Goal: Task Accomplishment & Management: Use online tool/utility

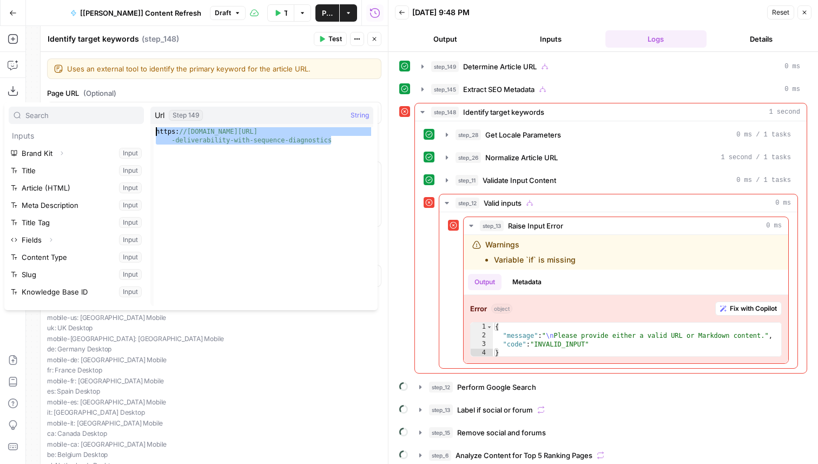
scroll to position [116, 0]
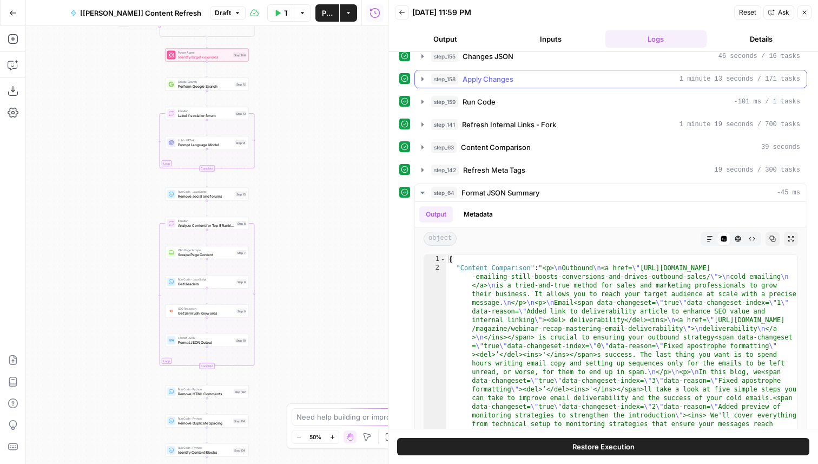
scroll to position [265, 0]
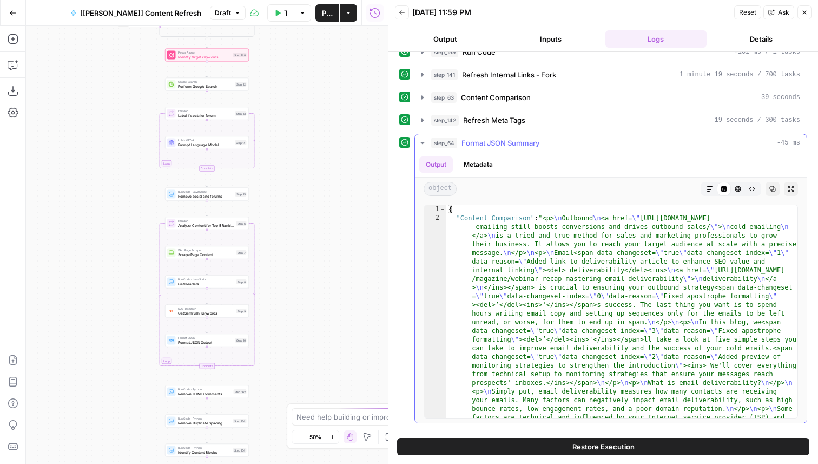
click at [708, 186] on icon "button" at bounding box center [709, 188] width 5 height 5
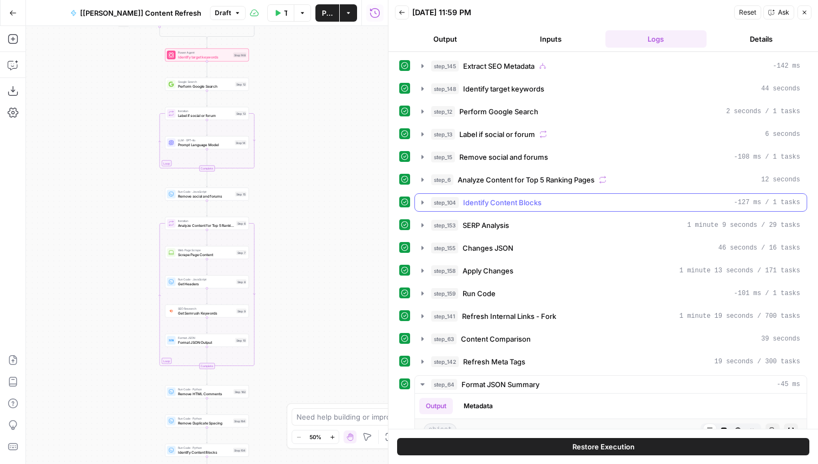
scroll to position [0, 0]
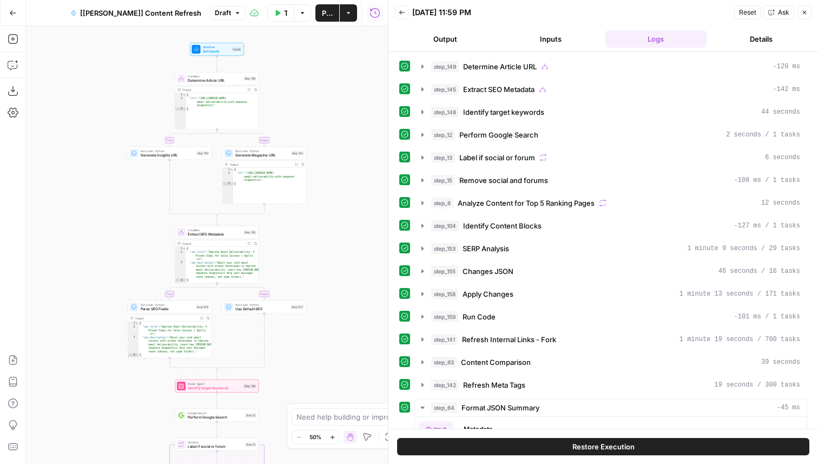
click at [405, 9] on button "Back" at bounding box center [402, 12] width 14 height 14
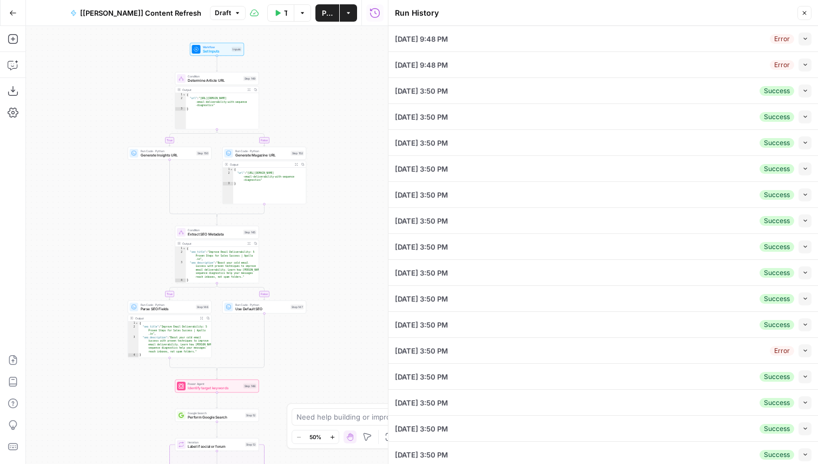
click at [804, 37] on icon "button" at bounding box center [806, 39] width 6 height 6
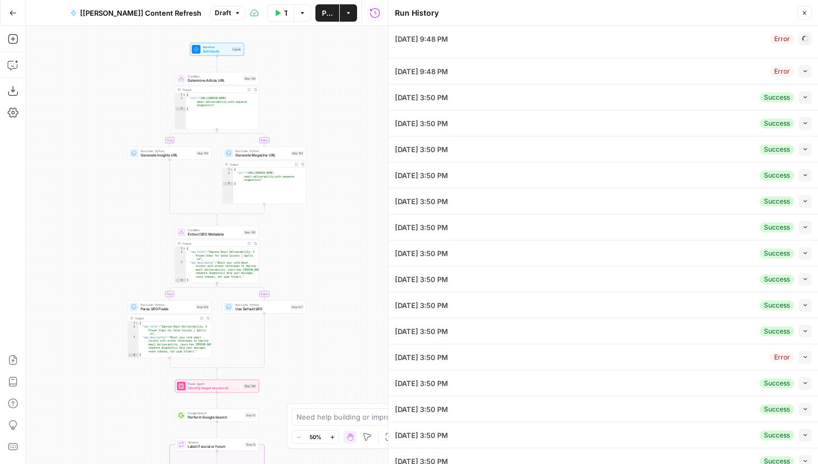
type input "Apollo"
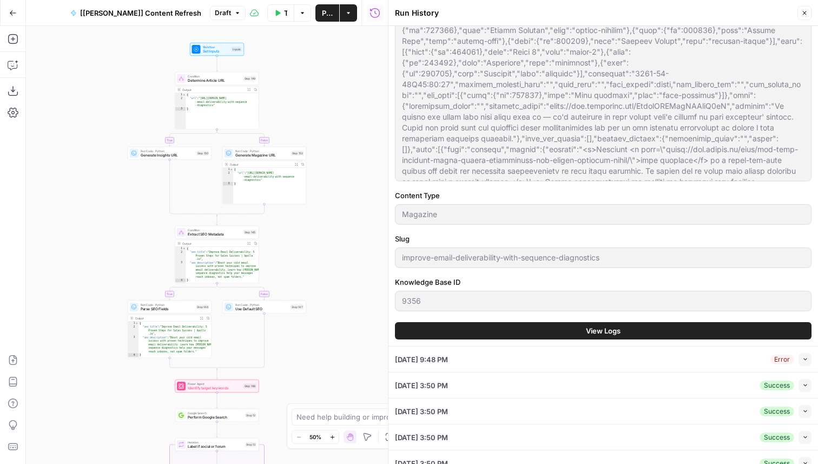
scroll to position [346, 0]
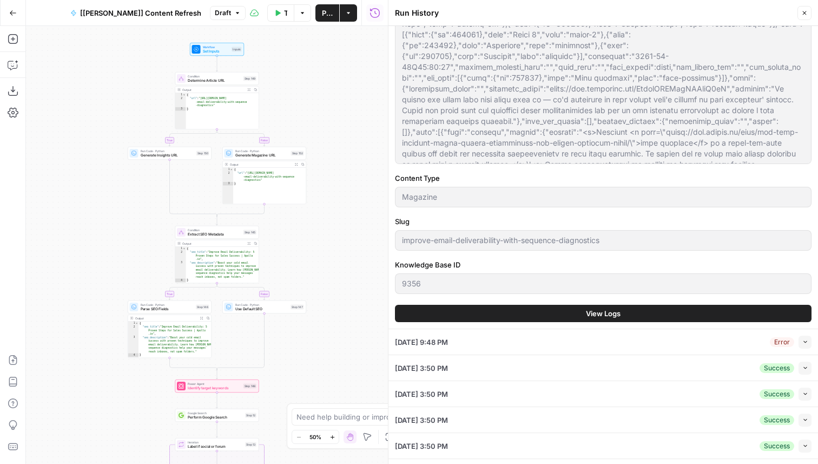
click at [594, 315] on span "View Logs" at bounding box center [603, 313] width 35 height 11
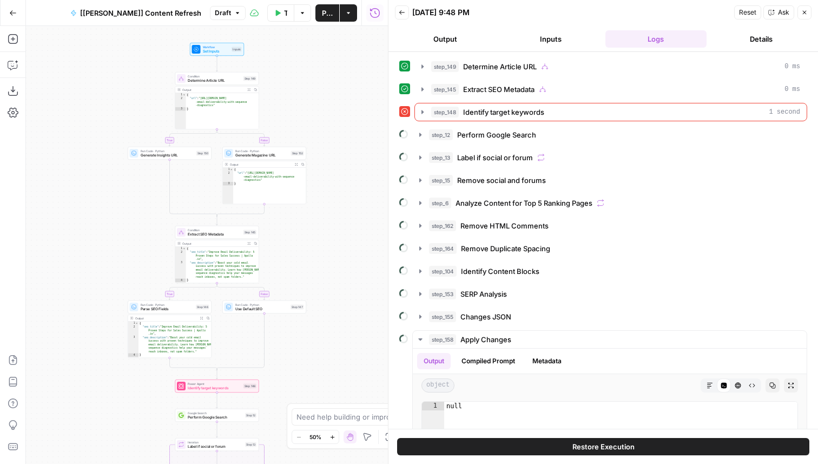
click at [242, 390] on div "Power Agent Identify target keywords Step 148 Copy step Delete step Edit Note T…" at bounding box center [217, 386] width 80 height 9
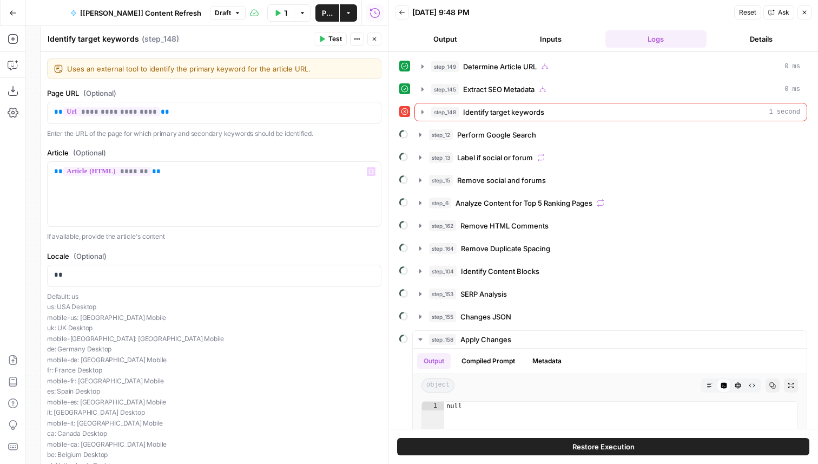
scroll to position [115, 0]
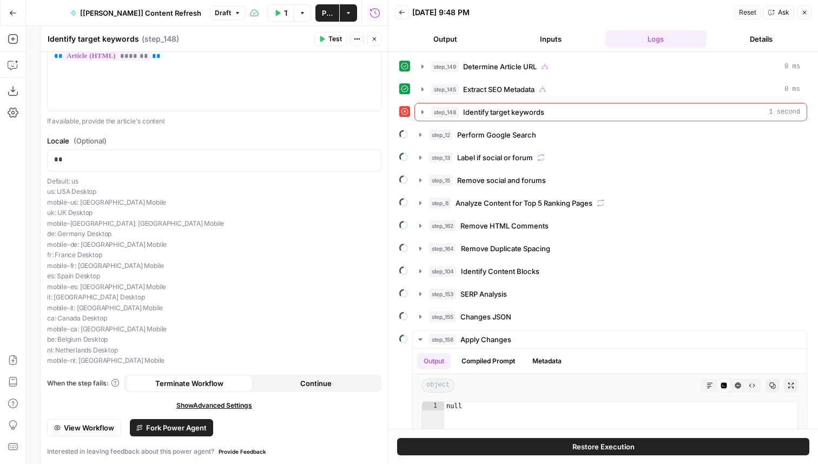
click at [104, 424] on span "View Workflow" at bounding box center [89, 427] width 50 height 11
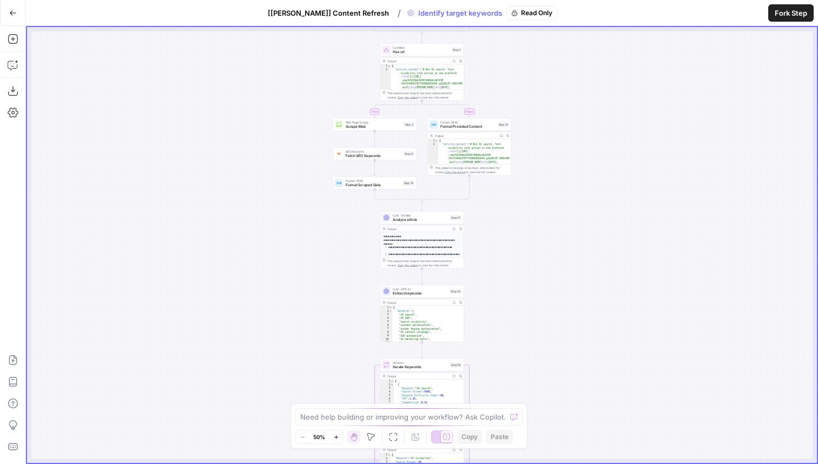
click at [11, 15] on icon "button" at bounding box center [13, 13] width 8 height 8
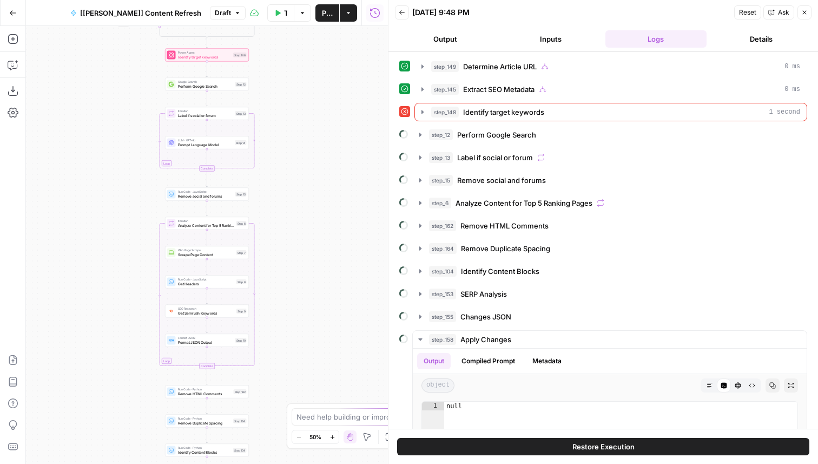
click at [504, 109] on span "Identify target keywords" at bounding box center [503, 112] width 81 height 11
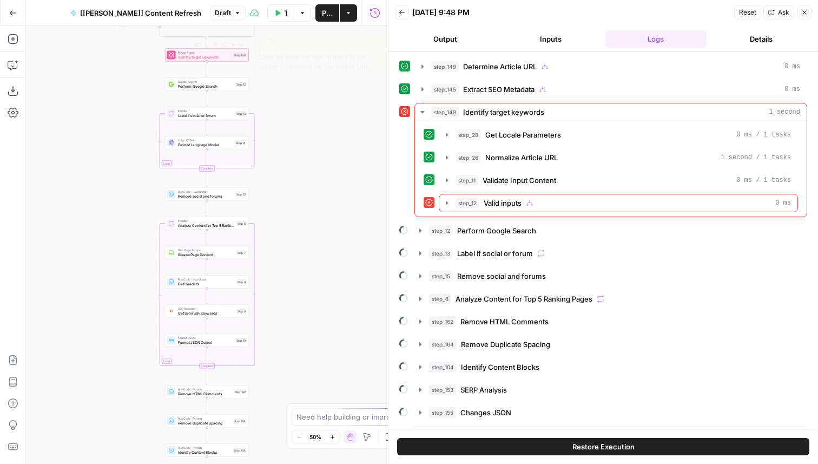
click at [187, 56] on span "Identify target keywords" at bounding box center [205, 56] width 54 height 5
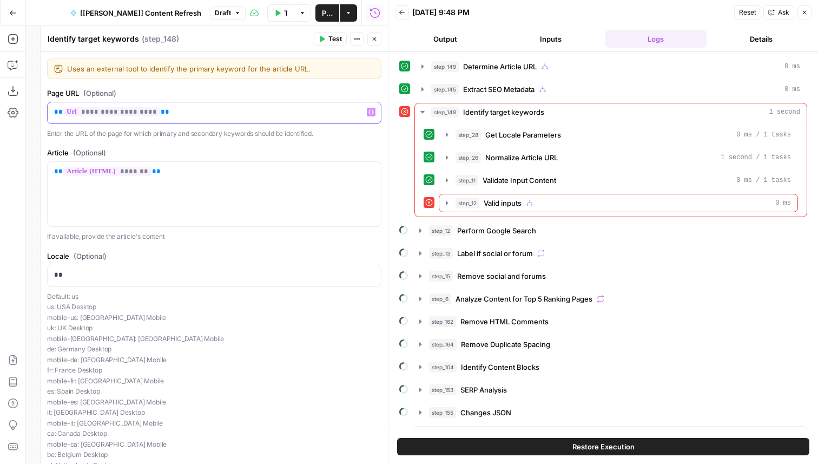
drag, startPoint x: 220, startPoint y: 110, endPoint x: 36, endPoint y: 108, distance: 184.1
click at [40, 108] on div "**********" at bounding box center [214, 245] width 348 height 438
click at [326, 37] on button "Test" at bounding box center [330, 39] width 33 height 14
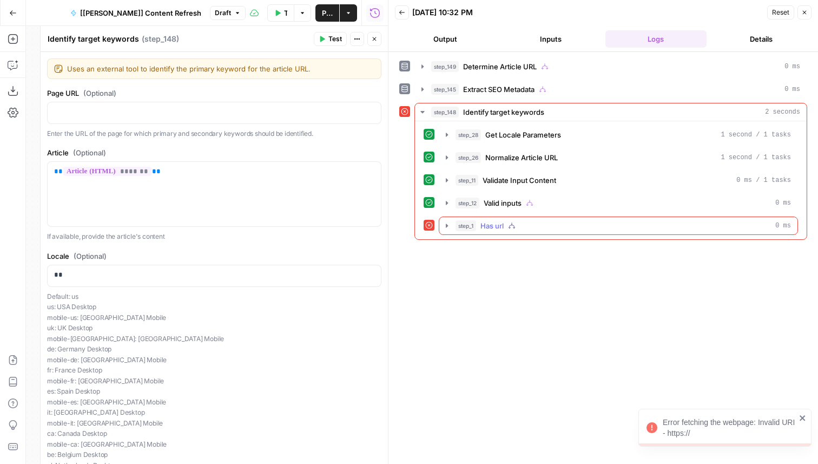
click at [510, 225] on icon "button" at bounding box center [512, 226] width 8 height 8
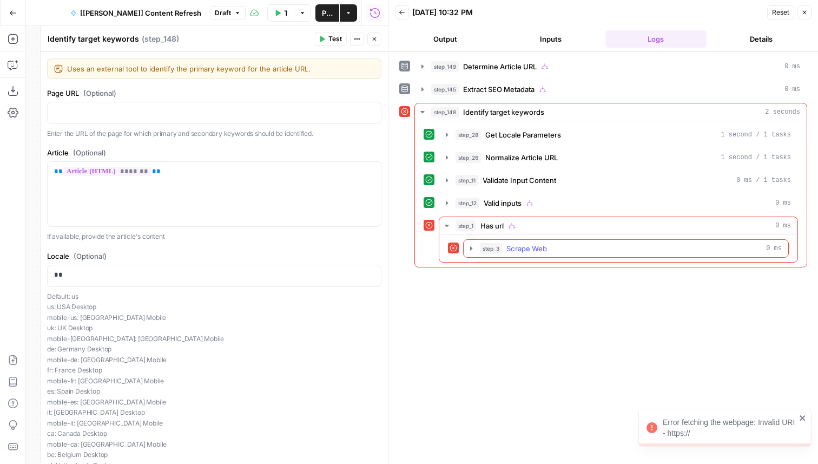
click at [526, 248] on span "Scrape Web" at bounding box center [527, 248] width 41 height 11
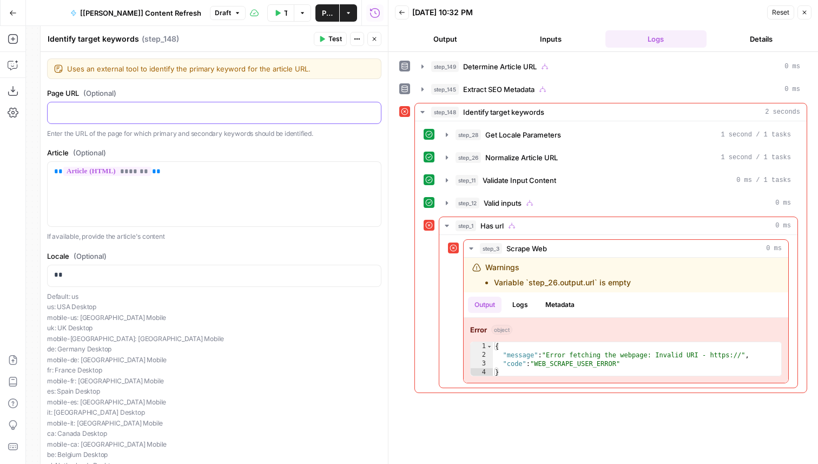
click at [213, 113] on p at bounding box center [214, 112] width 320 height 11
click at [371, 110] on icon "button" at bounding box center [371, 111] width 5 height 5
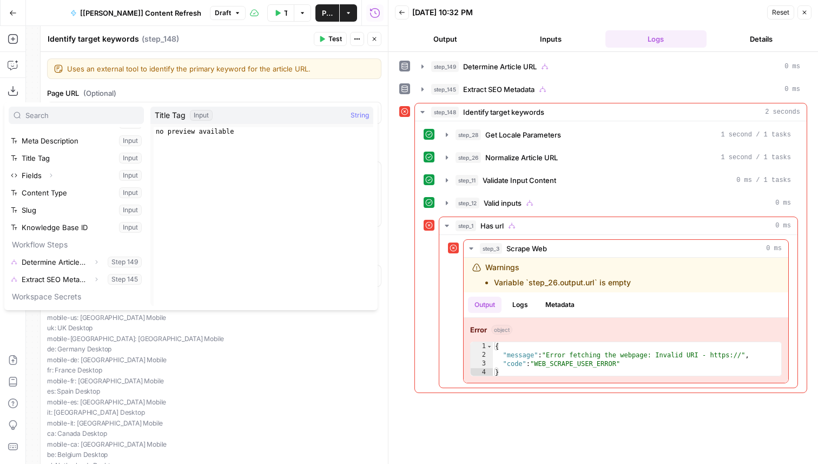
scroll to position [81, 0]
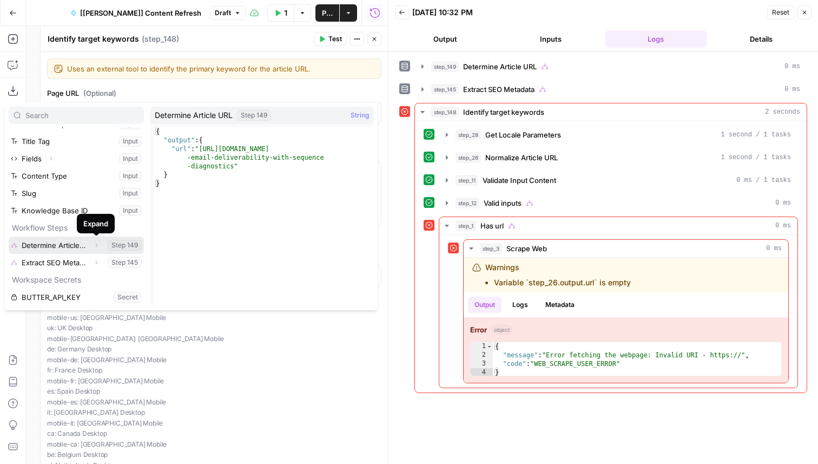
click at [97, 244] on icon "button" at bounding box center [96, 245] width 6 height 6
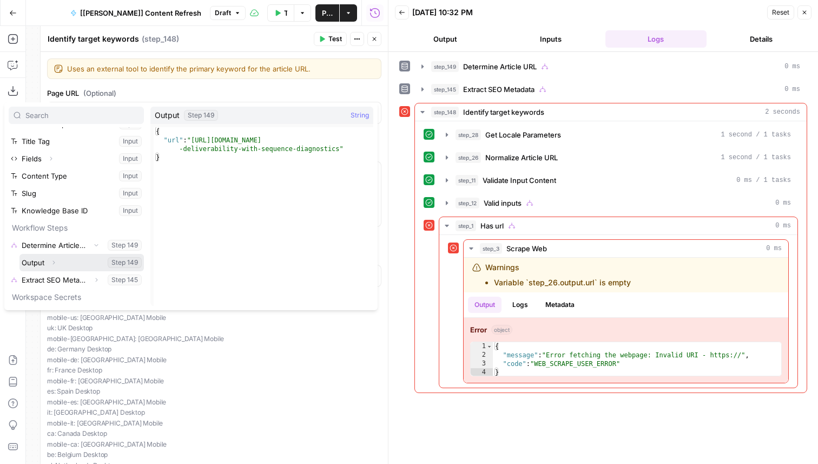
click at [44, 259] on button "Select variable Output" at bounding box center [81, 262] width 125 height 17
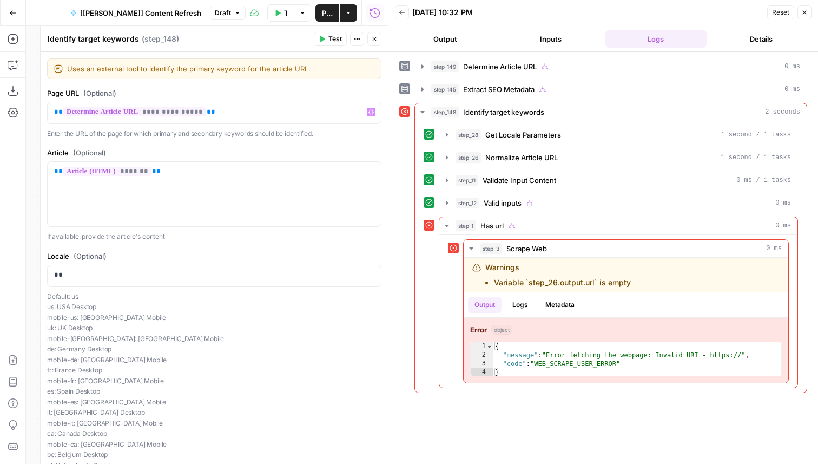
click at [196, 116] on span "**********" at bounding box center [134, 111] width 143 height 9
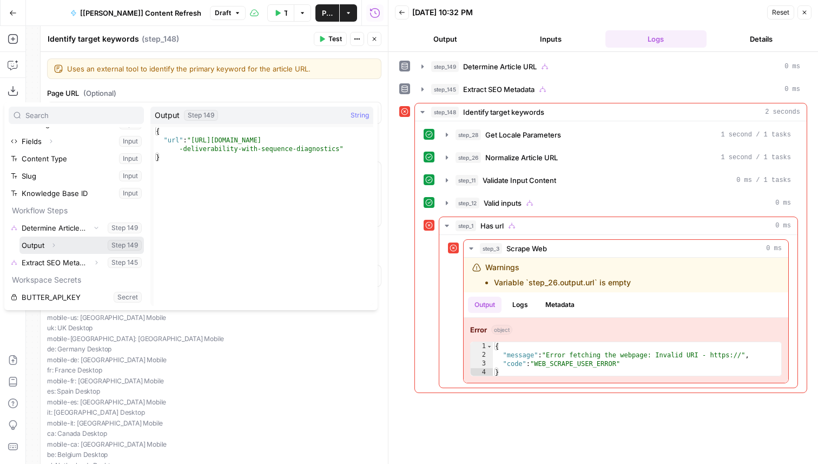
click at [54, 245] on icon "button" at bounding box center [53, 245] width 6 height 6
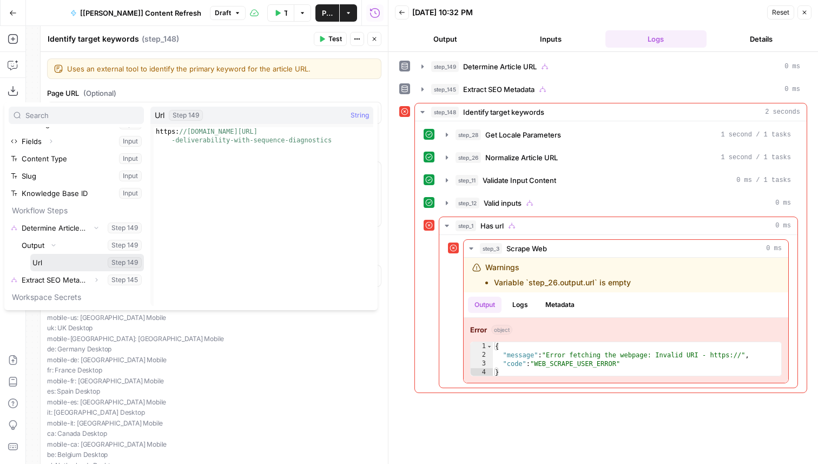
click at [50, 258] on button "Select variable Url" at bounding box center [87, 262] width 114 height 17
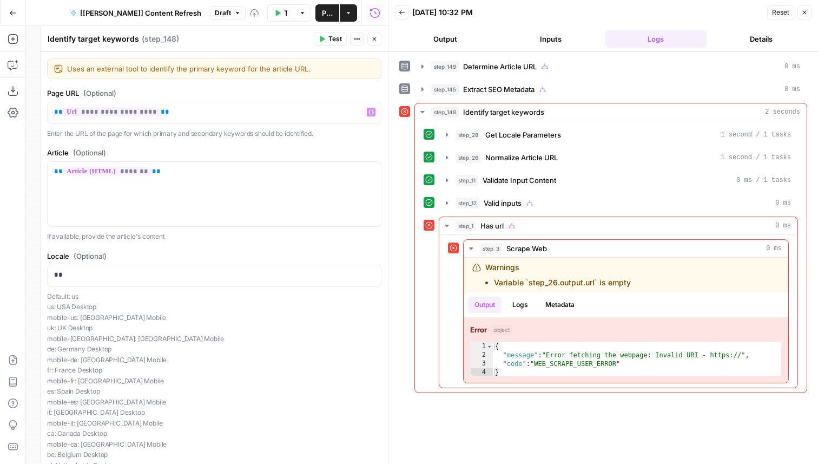
click at [330, 36] on span "Test" at bounding box center [336, 39] width 14 height 10
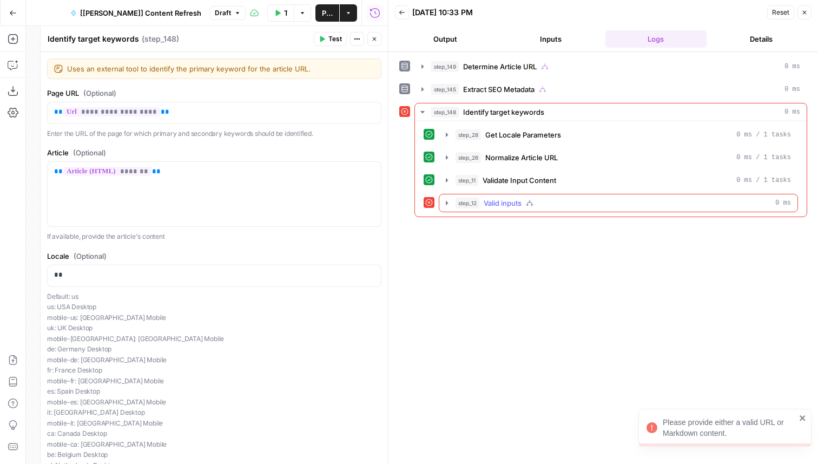
click at [501, 201] on span "Valid inputs" at bounding box center [503, 203] width 38 height 11
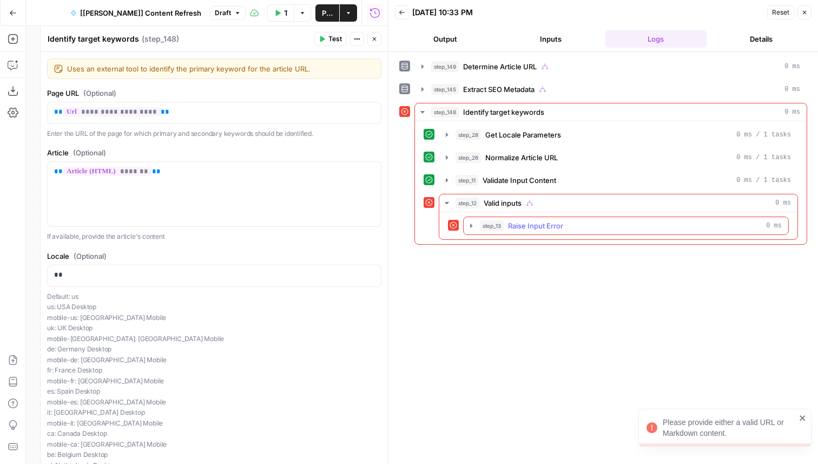
click at [521, 227] on span "Raise Input Error" at bounding box center [535, 225] width 55 height 11
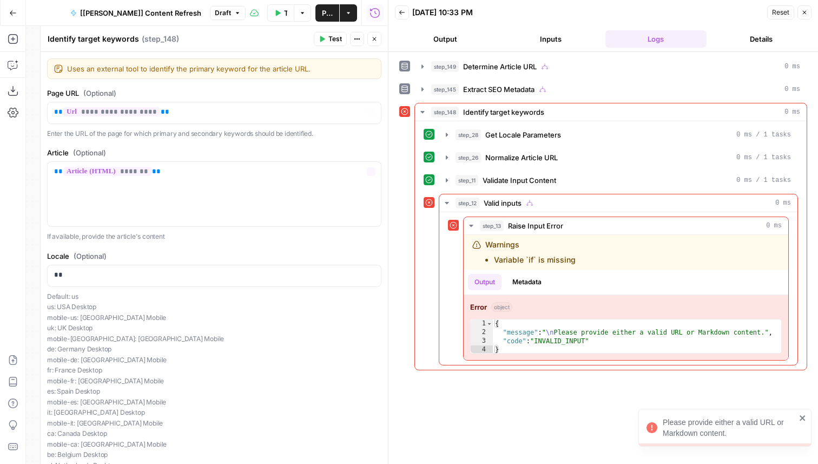
scroll to position [115, 0]
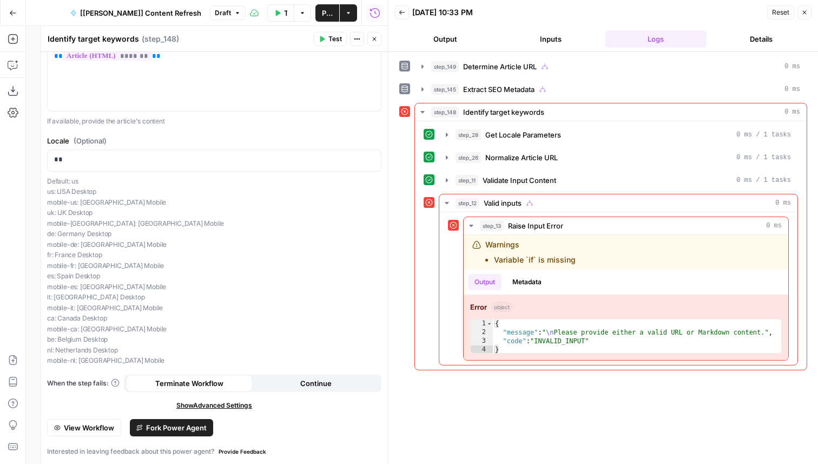
click at [148, 425] on span "Fork Power Agent" at bounding box center [176, 427] width 61 height 11
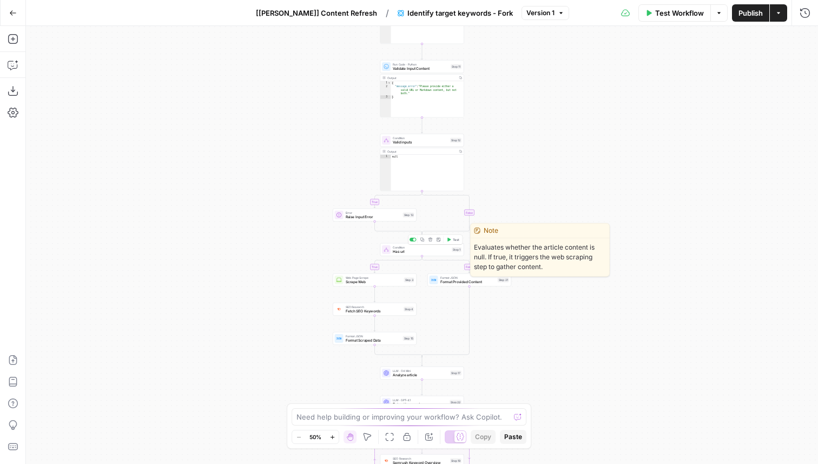
click at [402, 251] on span "Has url" at bounding box center [421, 251] width 57 height 5
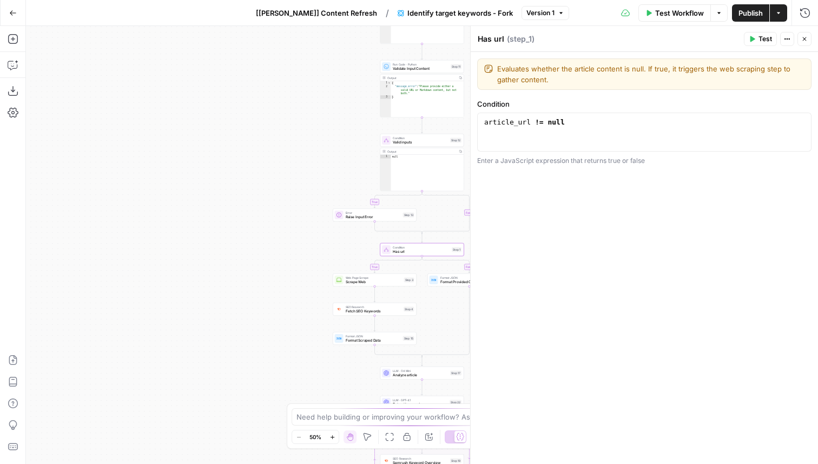
type textarea "**********"
click at [520, 121] on div "article_url != null" at bounding box center [644, 141] width 325 height 49
click at [797, 121] on button "Variables Menu" at bounding box center [800, 123] width 9 height 9
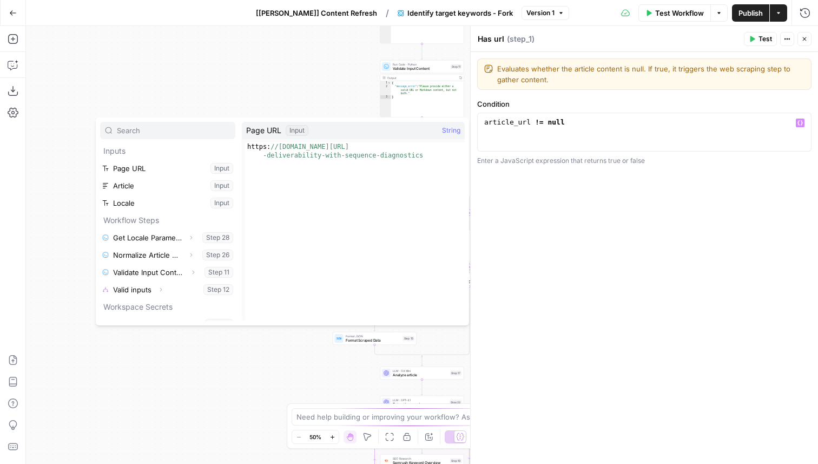
click at [237, 70] on div "true true false false Workflow Set Inputs Inputs Run Code · Python Get Locale P…" at bounding box center [422, 245] width 792 height 438
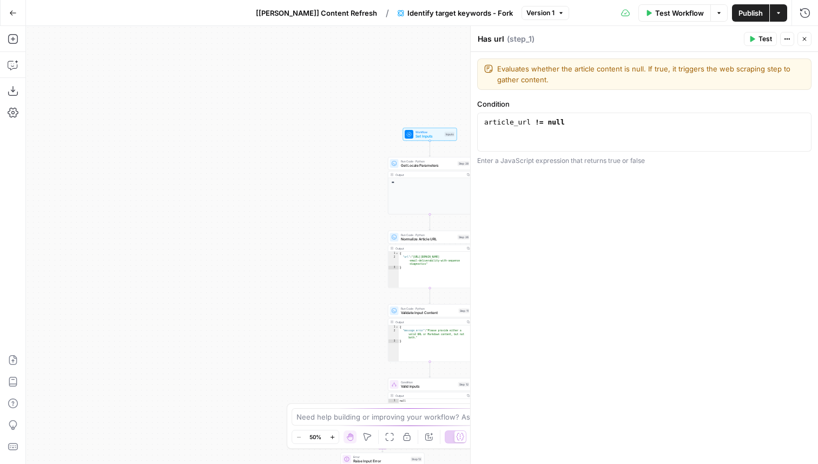
click at [416, 138] on span "Set Inputs" at bounding box center [429, 136] width 27 height 5
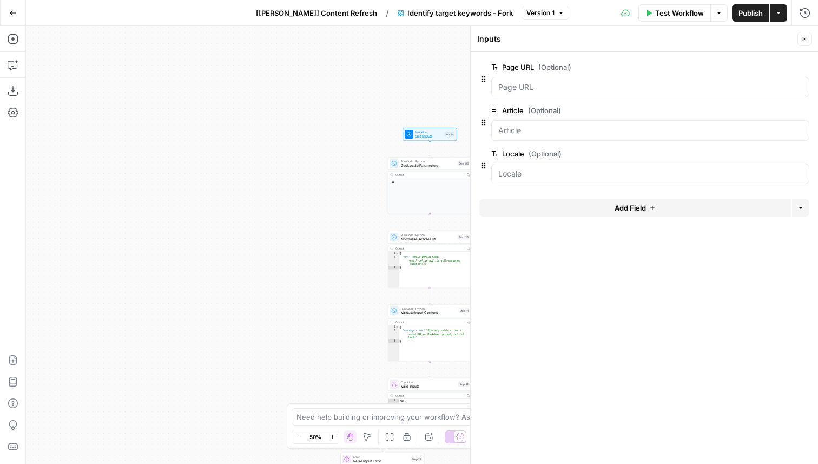
click at [773, 68] on span "edit field" at bounding box center [769, 67] width 24 height 9
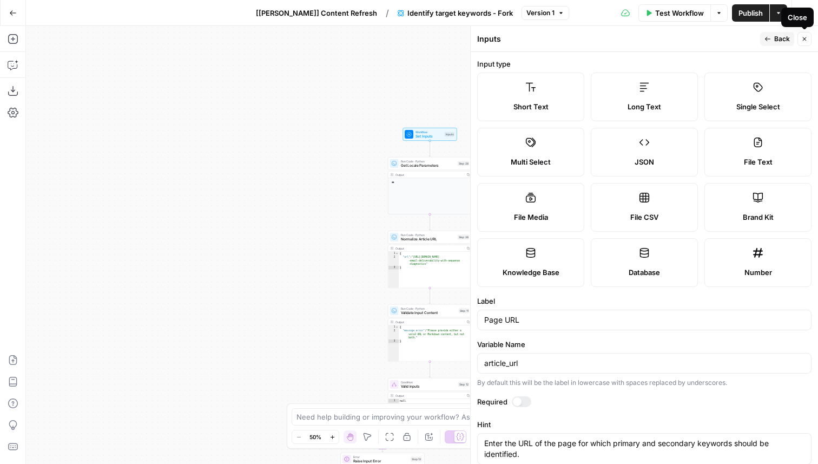
click at [802, 37] on icon "button" at bounding box center [805, 39] width 6 height 6
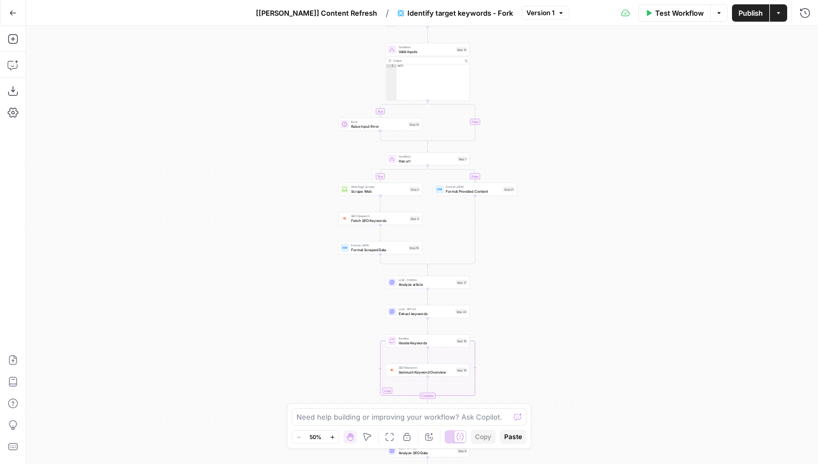
click at [445, 160] on span "Has url" at bounding box center [427, 160] width 57 height 5
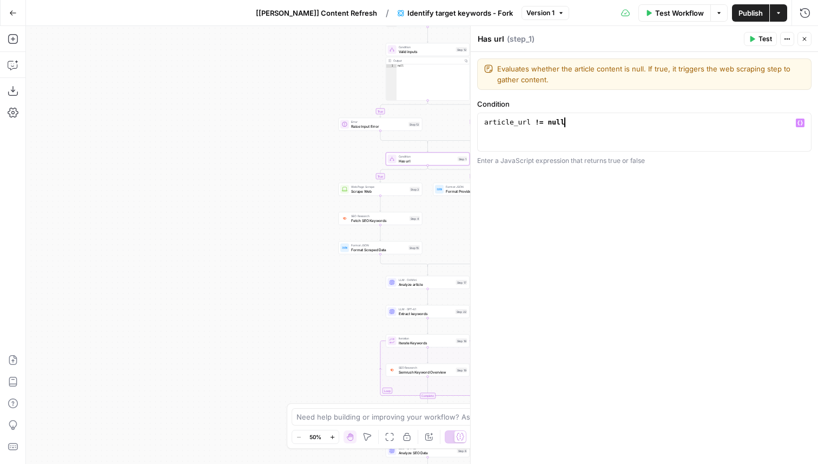
click at [568, 121] on div "article_url != null" at bounding box center [644, 141] width 325 height 49
click at [15, 64] on icon "button" at bounding box center [13, 65] width 11 height 11
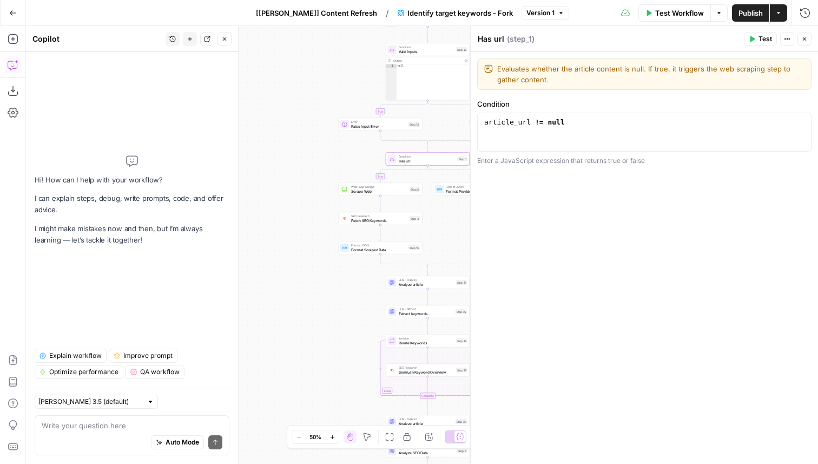
click at [593, 124] on div "article_url != null" at bounding box center [644, 141] width 325 height 49
drag, startPoint x: 530, startPoint y: 127, endPoint x: 464, endPoint y: 123, distance: 66.1
click at [464, 123] on body "Apollo New Home Browse Insights Opportunities Your Data Recent Grids Playbook: …" at bounding box center [409, 232] width 818 height 464
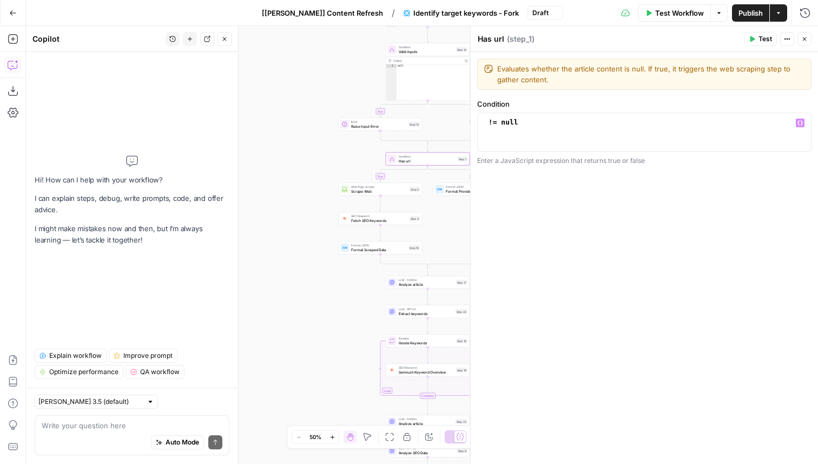
click at [801, 121] on icon "button" at bounding box center [800, 122] width 5 height 5
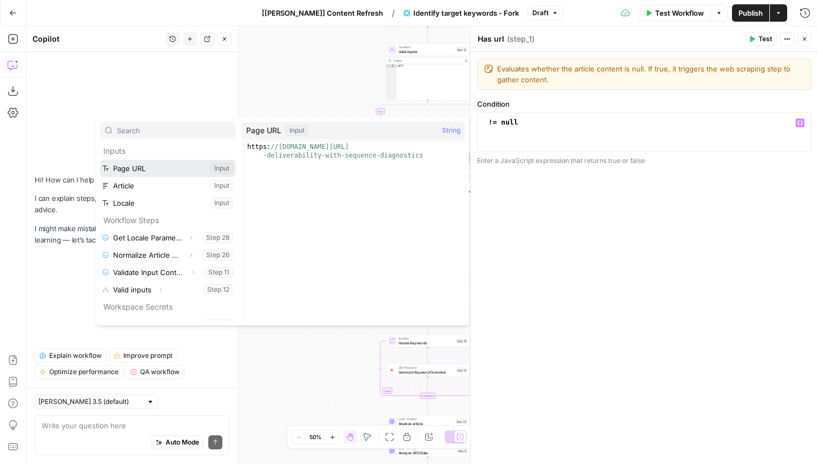
click at [155, 172] on button "Select variable Page URL" at bounding box center [167, 168] width 135 height 17
type textarea "**********"
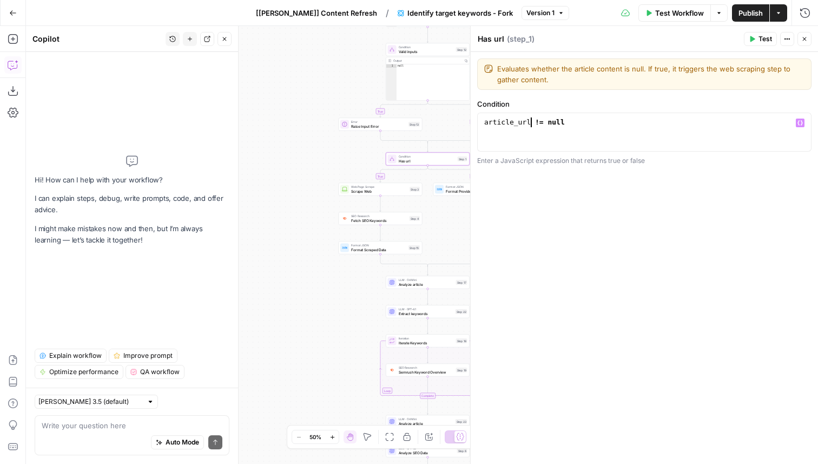
click at [739, 14] on span "Publish" at bounding box center [751, 13] width 24 height 11
click at [328, 24] on div "Go Back [[PERSON_NAME]] Content Refresh / Identify target keywords - Fork Versi…" at bounding box center [409, 12] width 818 height 25
click at [338, 11] on span "[[PERSON_NAME]] Content Refresh" at bounding box center [315, 13] width 121 height 11
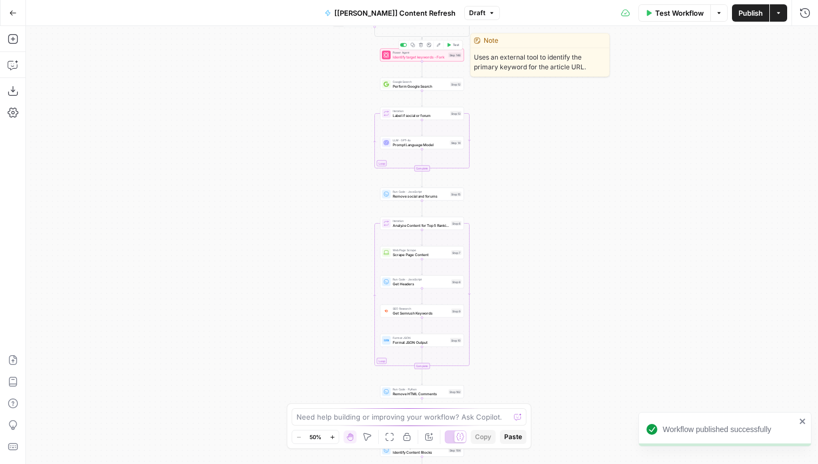
click at [454, 46] on span "Test" at bounding box center [456, 45] width 6 height 5
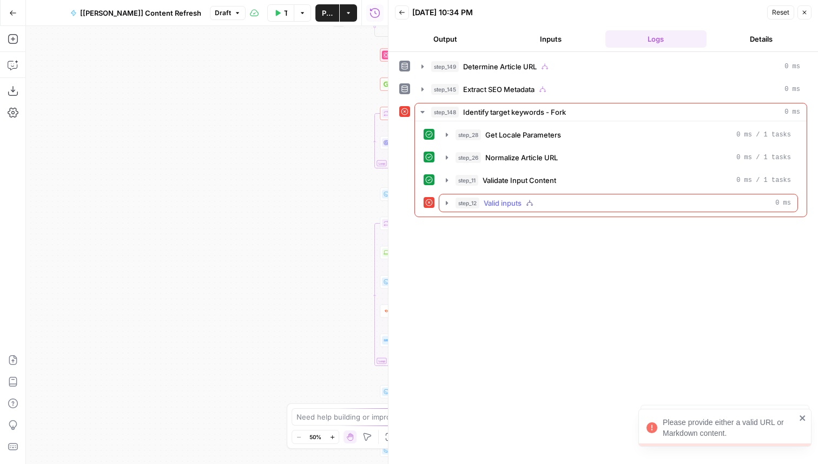
click at [515, 204] on span "Valid inputs" at bounding box center [503, 203] width 38 height 11
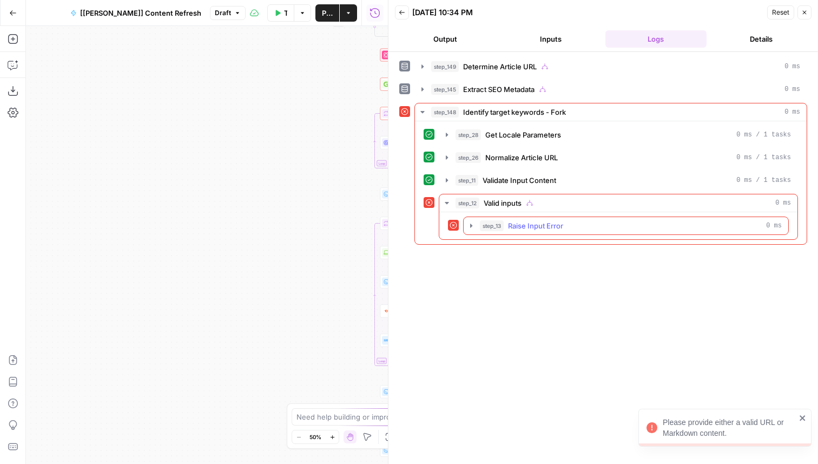
click at [527, 225] on span "Raise Input Error" at bounding box center [535, 225] width 55 height 11
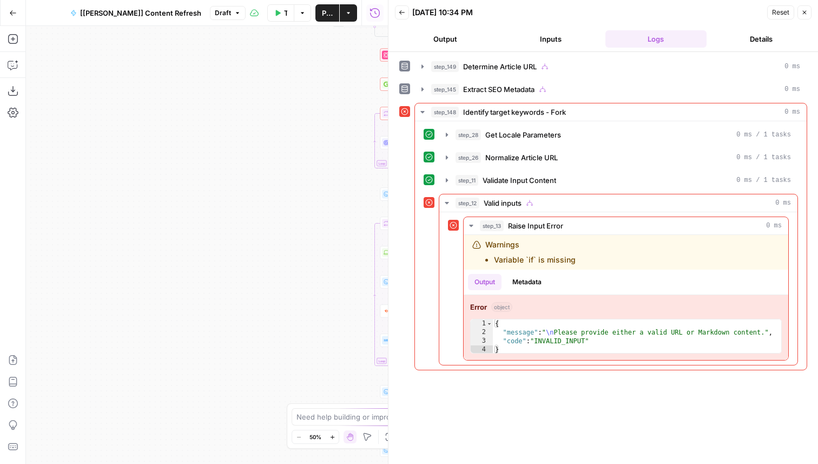
click at [800, 12] on button "Close" at bounding box center [805, 12] width 14 height 14
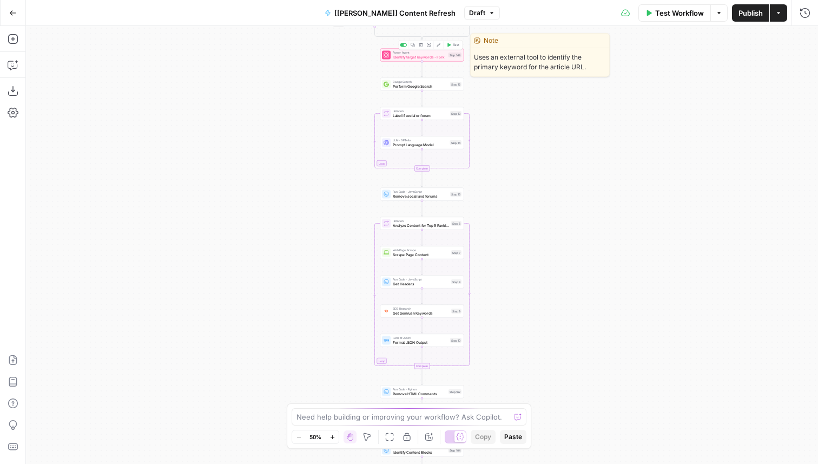
click at [435, 62] on div "true false true false Workflow Set Inputs Inputs Condition Determine Article UR…" at bounding box center [422, 245] width 792 height 438
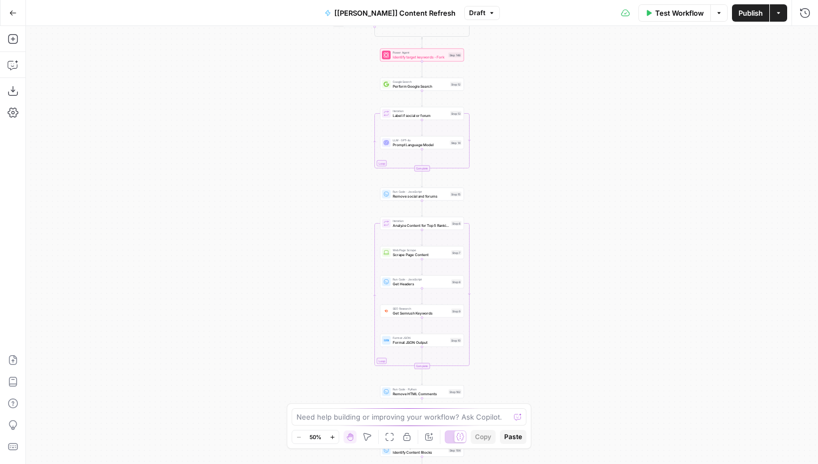
click at [435, 62] on div "true false true false Workflow Set Inputs Inputs Condition Determine Article UR…" at bounding box center [422, 245] width 792 height 438
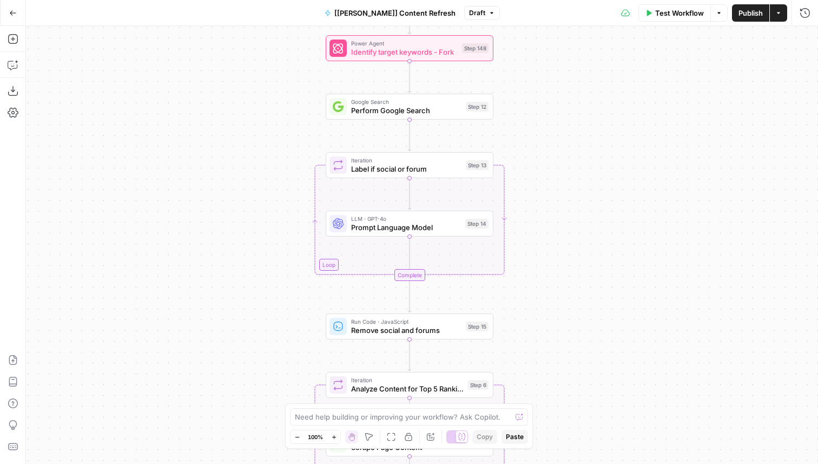
click at [433, 55] on span "Identify target keywords - Fork" at bounding box center [404, 52] width 107 height 11
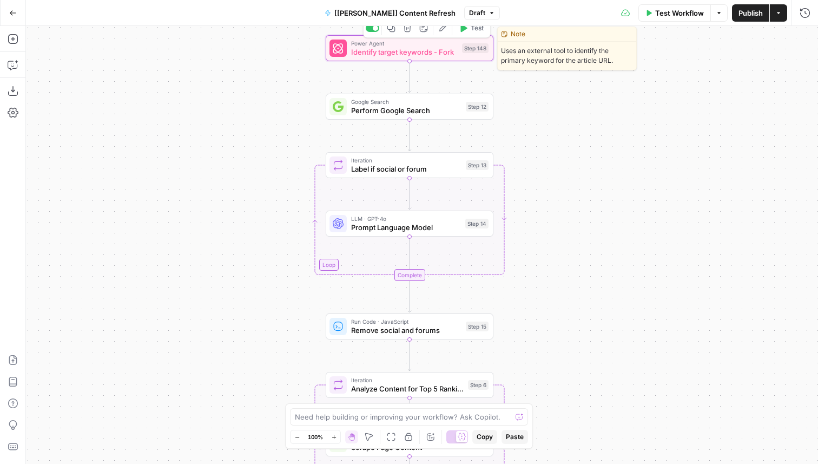
click at [433, 55] on span "Identify target keywords - Fork" at bounding box center [404, 52] width 107 height 11
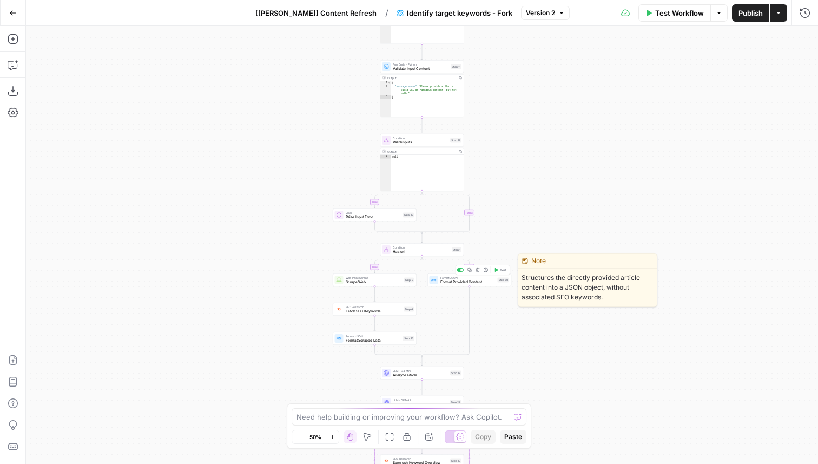
click at [477, 284] on span "Format Provided Content" at bounding box center [468, 281] width 55 height 5
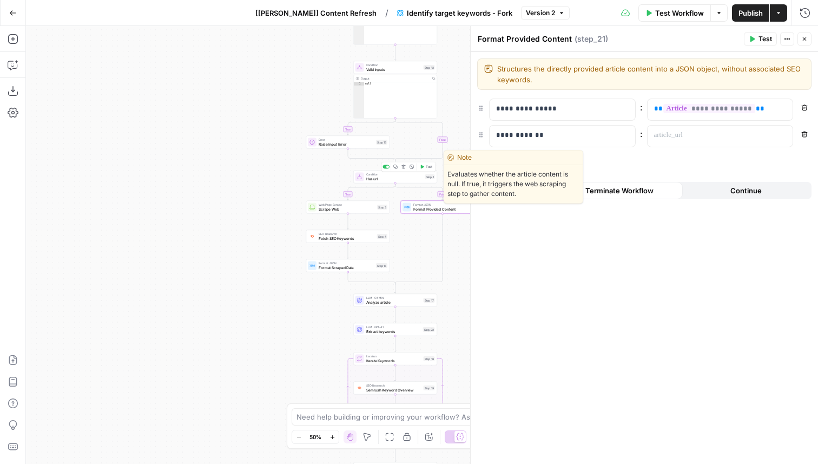
click at [410, 180] on span "Has url" at bounding box center [394, 178] width 57 height 5
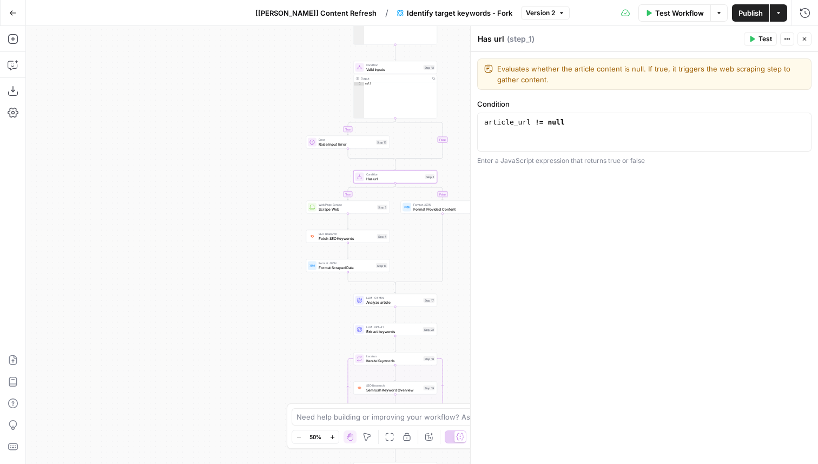
click at [313, 12] on span "[[PERSON_NAME]] Content Refresh" at bounding box center [315, 13] width 121 height 11
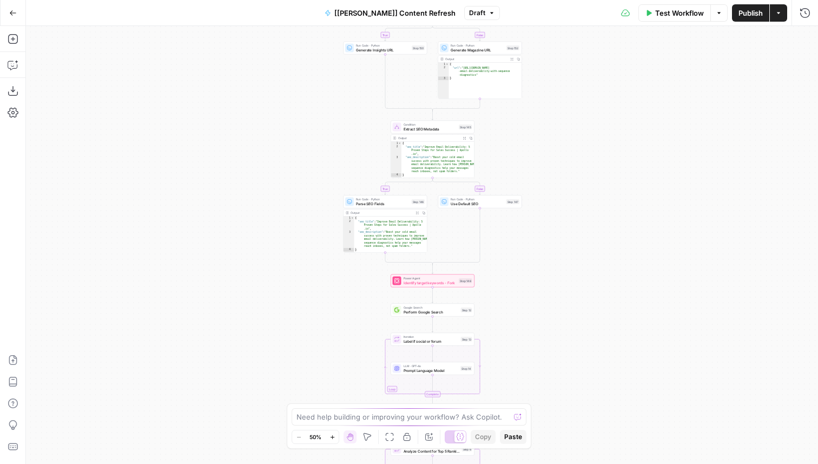
click at [688, 15] on span "Test Workflow" at bounding box center [680, 13] width 49 height 11
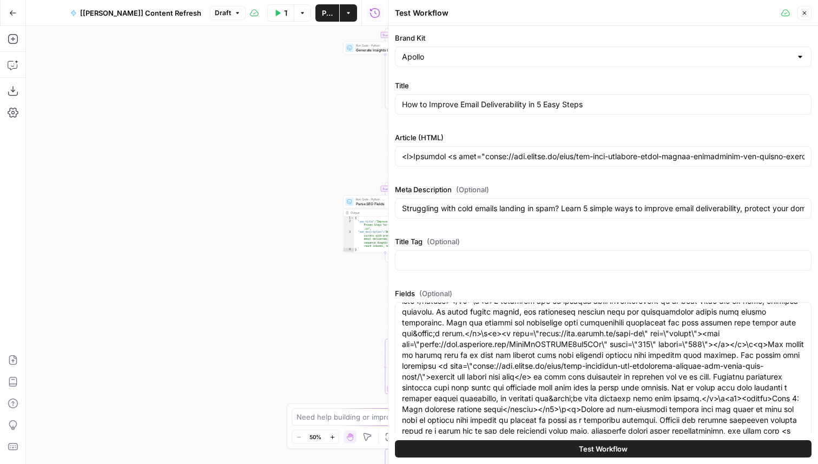
click at [805, 11] on icon "button" at bounding box center [805, 13] width 6 height 6
type input "<p>Outbound <a href="[URL][DOMAIN_NAME]">cold emailing</a> is a tried-and-true …"
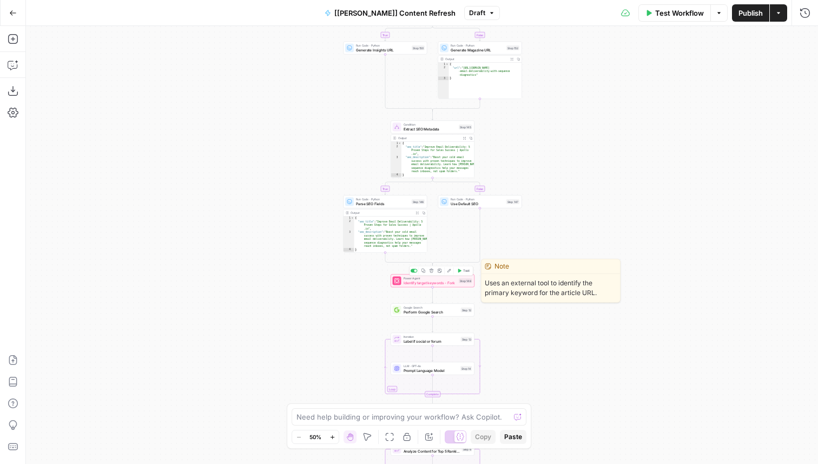
click at [440, 283] on span "Identify target keywords - Fork" at bounding box center [431, 282] width 54 height 5
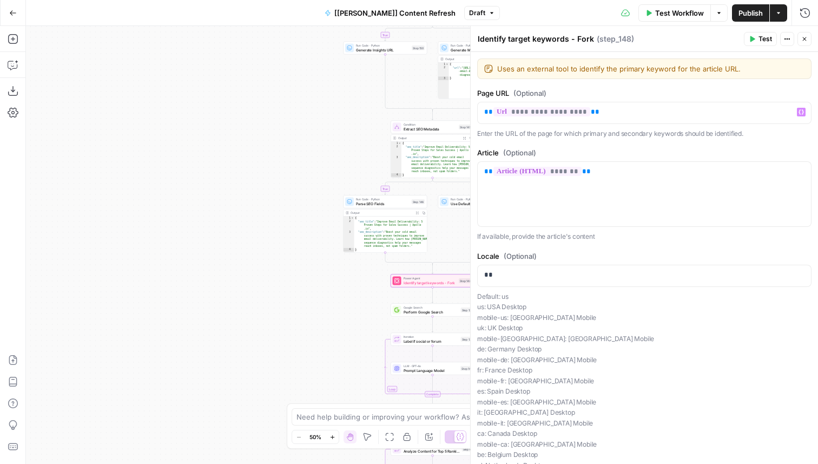
click at [557, 110] on span "**********" at bounding box center [542, 111] width 97 height 9
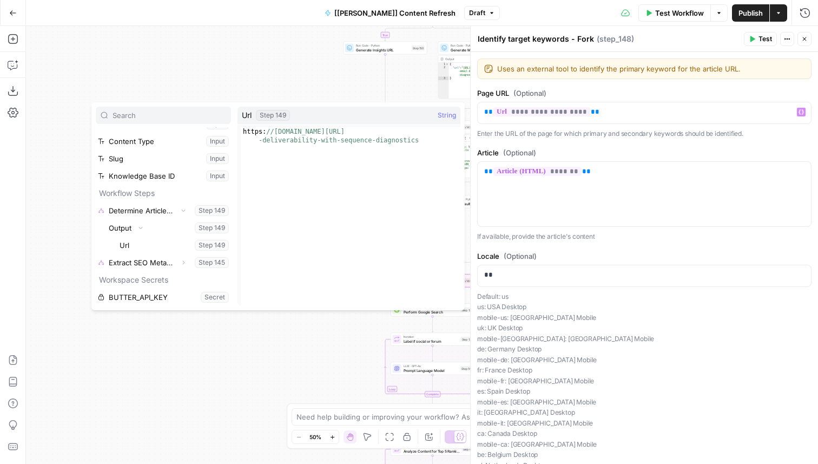
click at [756, 38] on button "Test" at bounding box center [760, 39] width 33 height 14
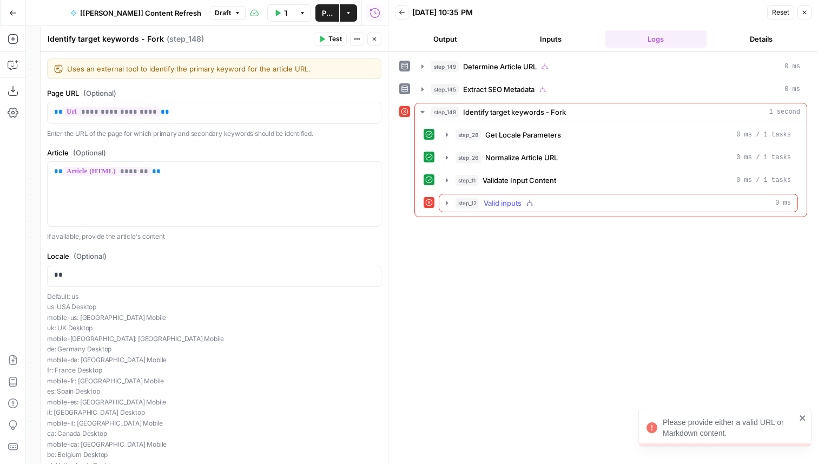
click at [549, 198] on div "step_12 Valid inputs 0 ms" at bounding box center [624, 203] width 336 height 11
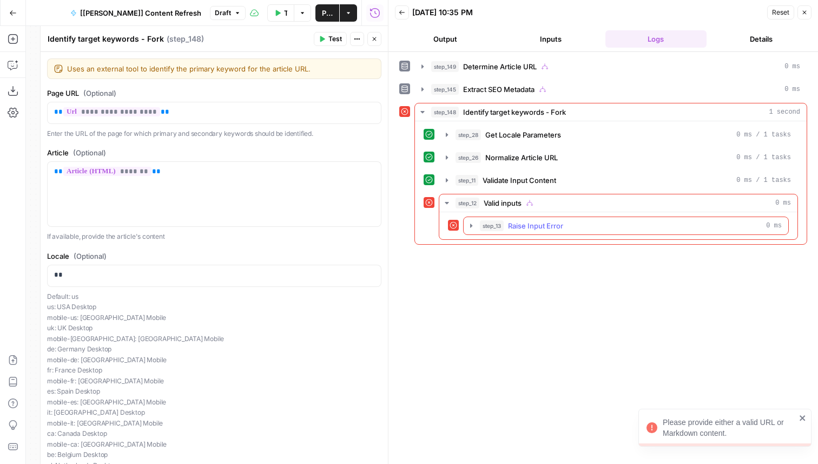
click at [551, 231] on span "Raise Input Error" at bounding box center [535, 225] width 55 height 11
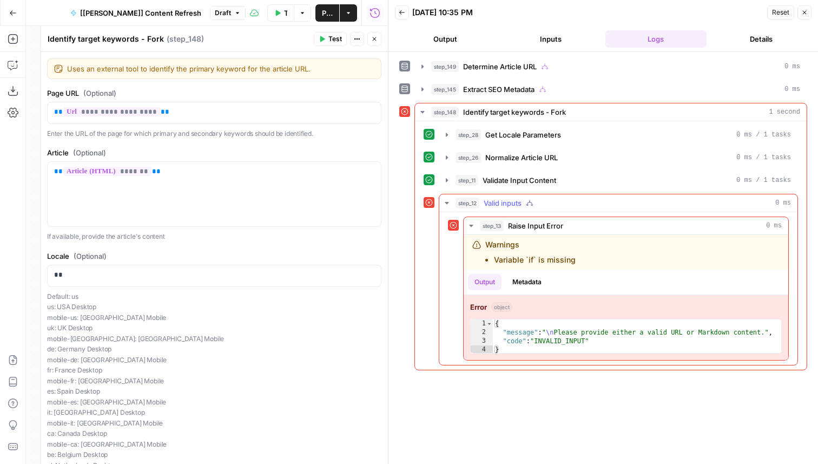
click at [509, 202] on span "Valid inputs" at bounding box center [503, 203] width 38 height 11
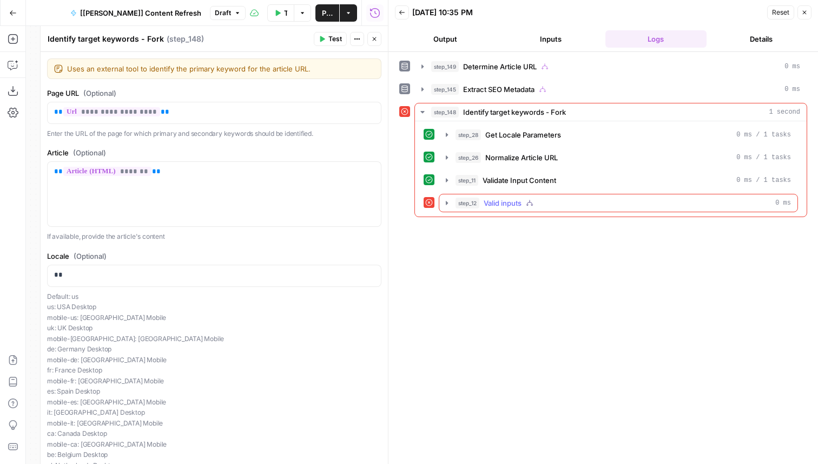
click at [509, 202] on span "Valid inputs" at bounding box center [503, 203] width 38 height 11
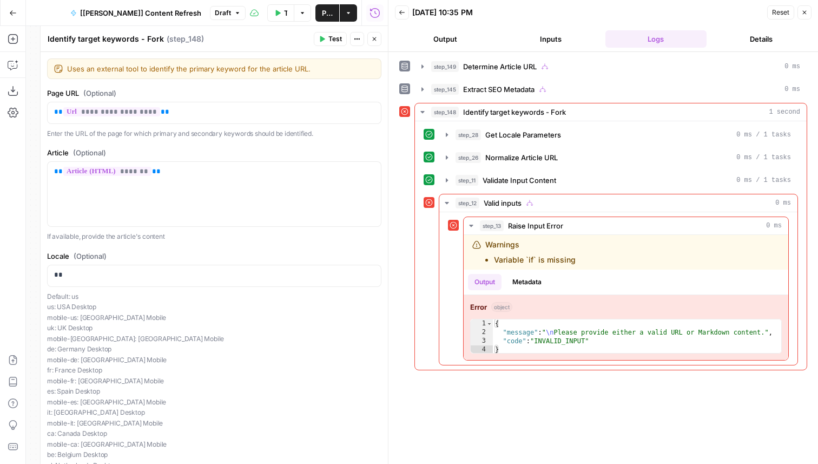
click at [375, 38] on icon "button" at bounding box center [374, 39] width 6 height 6
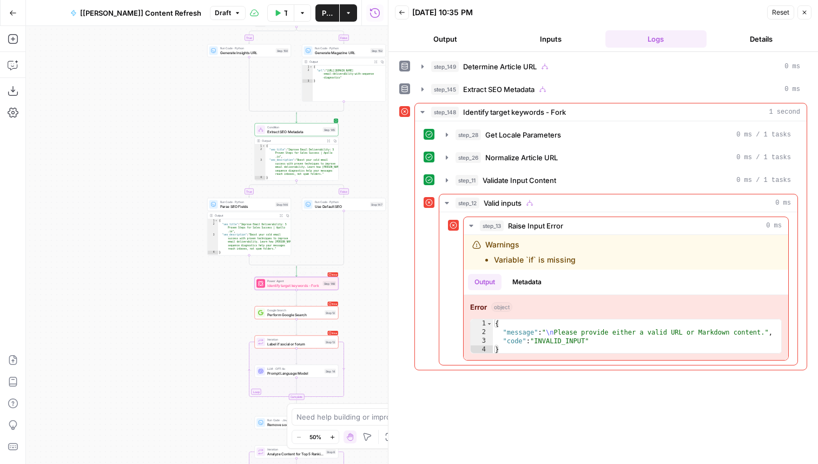
click at [289, 288] on div "Error Power Agent Identify target keywords - Fork Step 148 Copy step Delete ste…" at bounding box center [297, 283] width 84 height 13
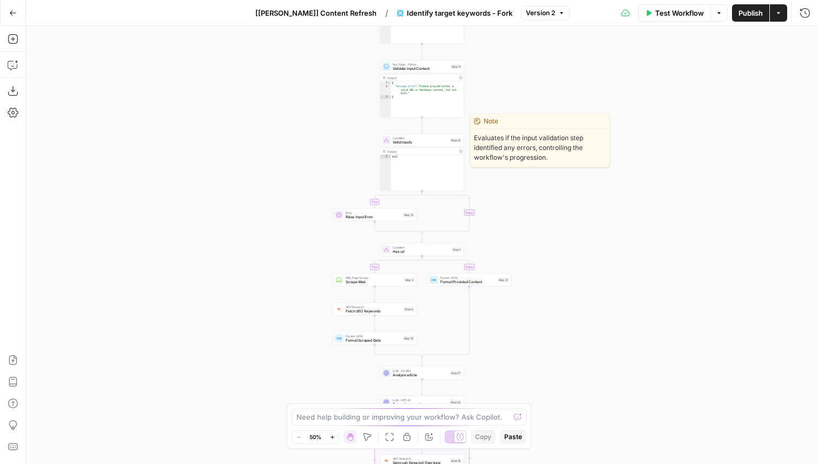
click at [428, 137] on span "Condition" at bounding box center [420, 138] width 55 height 4
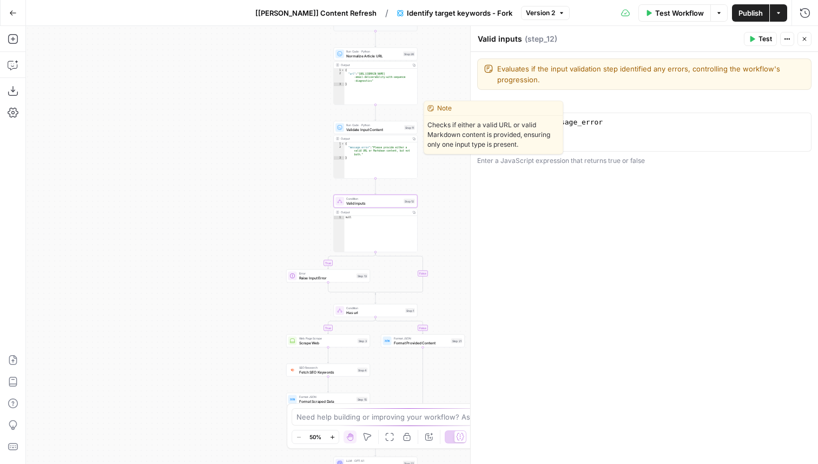
click at [394, 129] on span "Validate Input Content" at bounding box center [374, 129] width 56 height 5
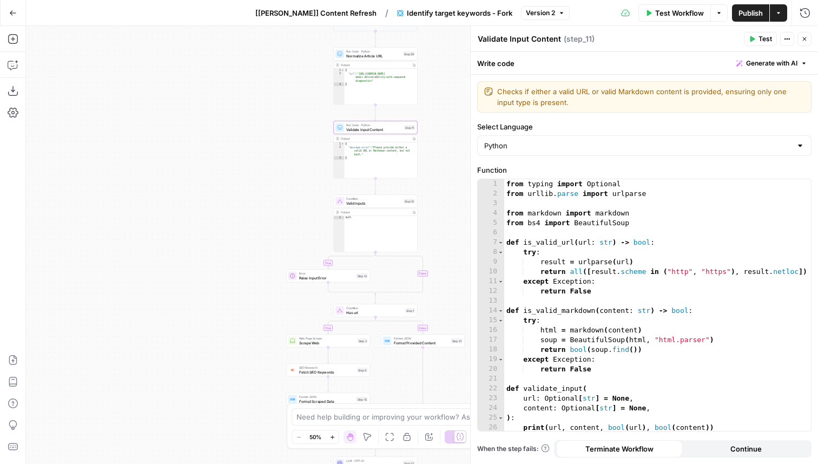
click at [342, 14] on span "[[PERSON_NAME]] Content Refresh" at bounding box center [315, 13] width 121 height 11
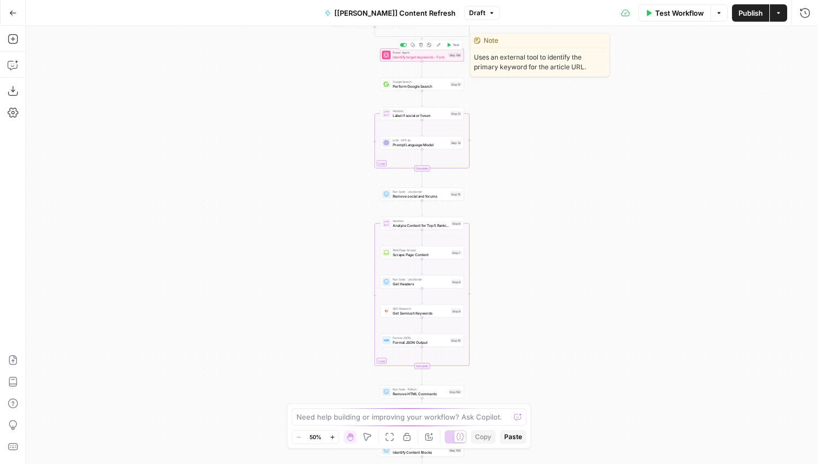
click at [434, 56] on span "Identify target keywords - Fork" at bounding box center [420, 56] width 54 height 5
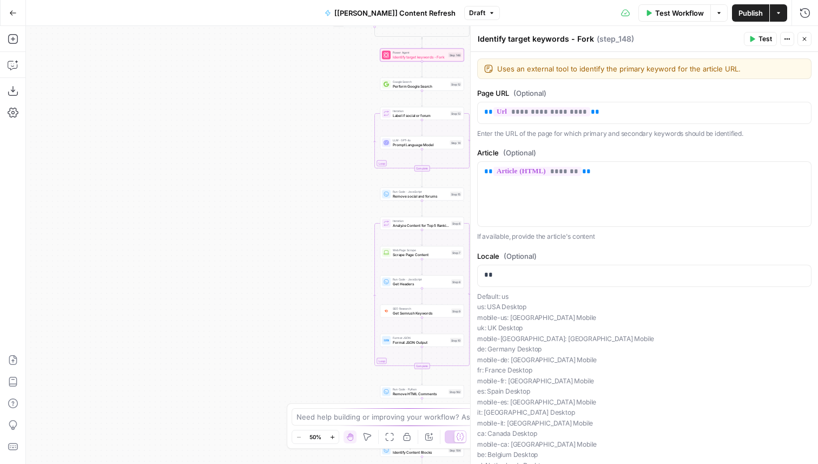
click at [763, 41] on span "Test" at bounding box center [766, 39] width 14 height 10
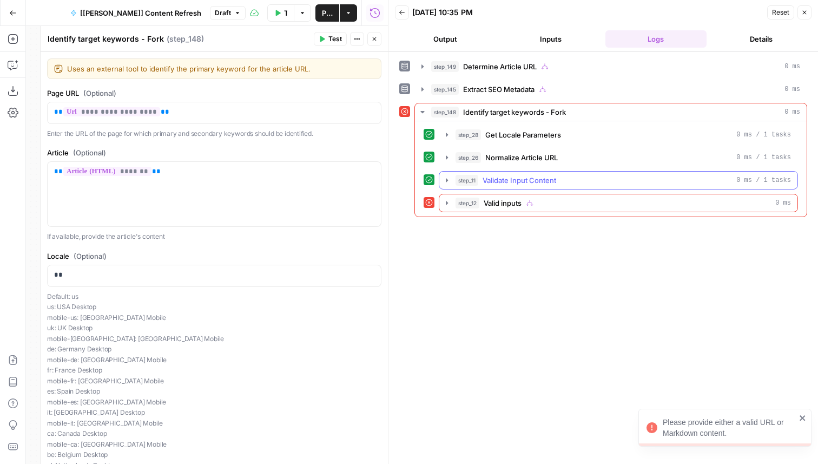
click at [522, 185] on span "Validate Input Content" at bounding box center [520, 180] width 74 height 11
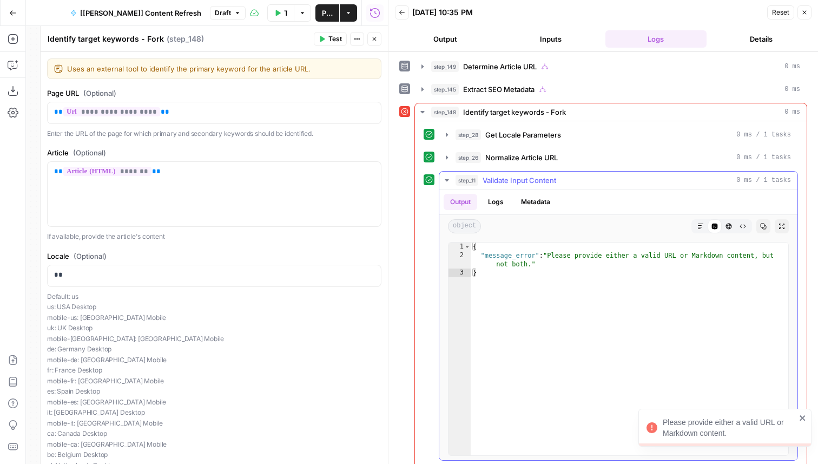
click at [522, 185] on span "Validate Input Content" at bounding box center [520, 180] width 74 height 11
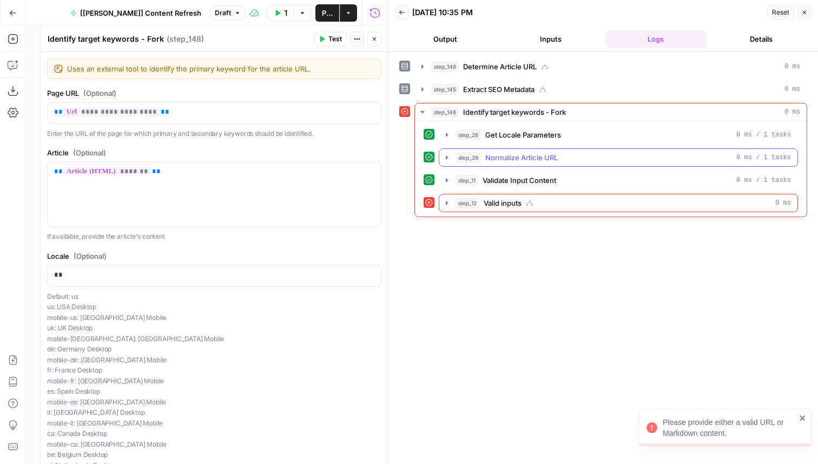
click at [524, 149] on button "step_26 Normalize Article URL 0 ms / 1 tasks" at bounding box center [619, 157] width 358 height 17
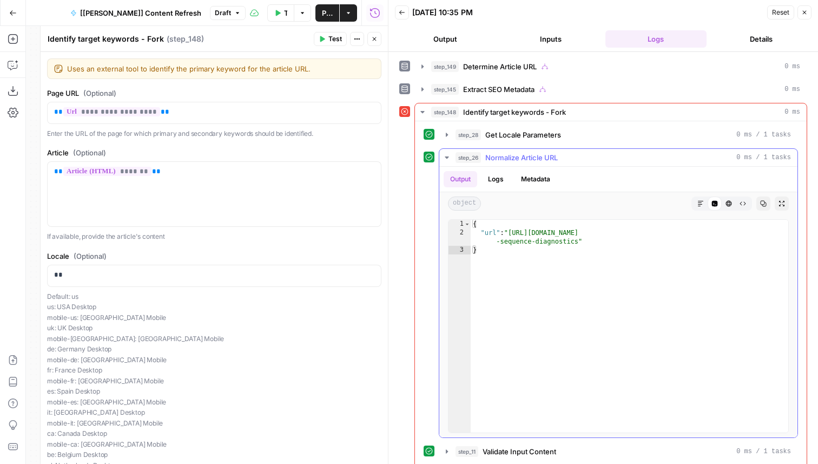
click at [527, 153] on span "Normalize Article URL" at bounding box center [522, 157] width 73 height 11
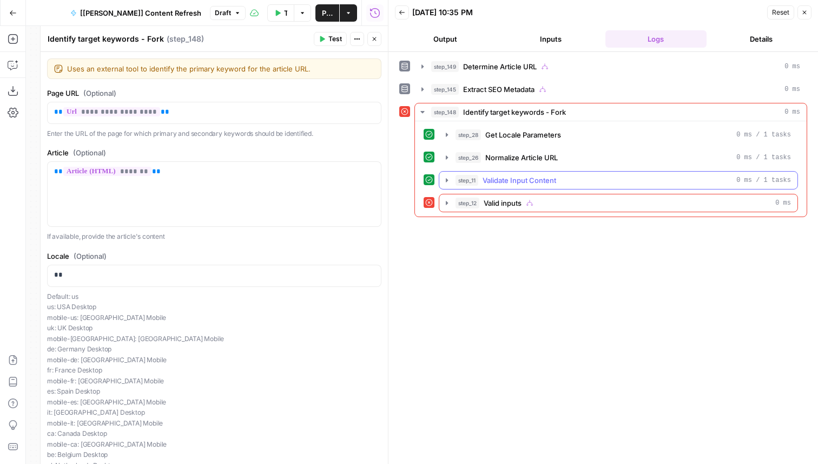
click at [527, 183] on span "Validate Input Content" at bounding box center [520, 180] width 74 height 11
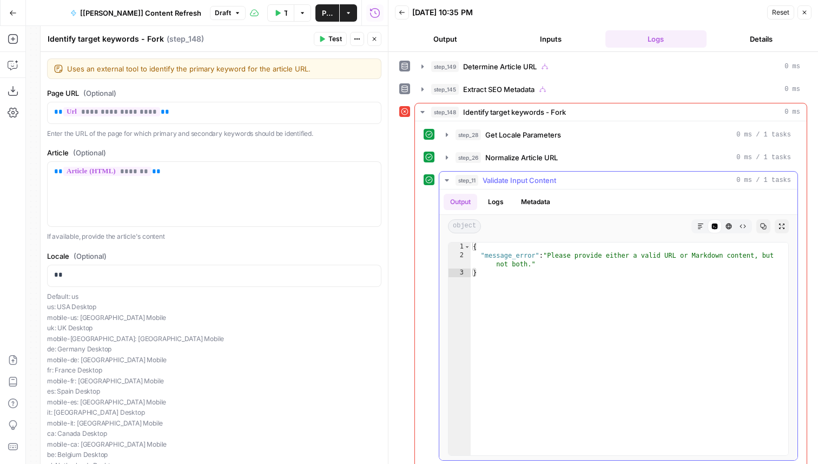
click at [724, 223] on button "HTML Viewer" at bounding box center [729, 226] width 14 height 14
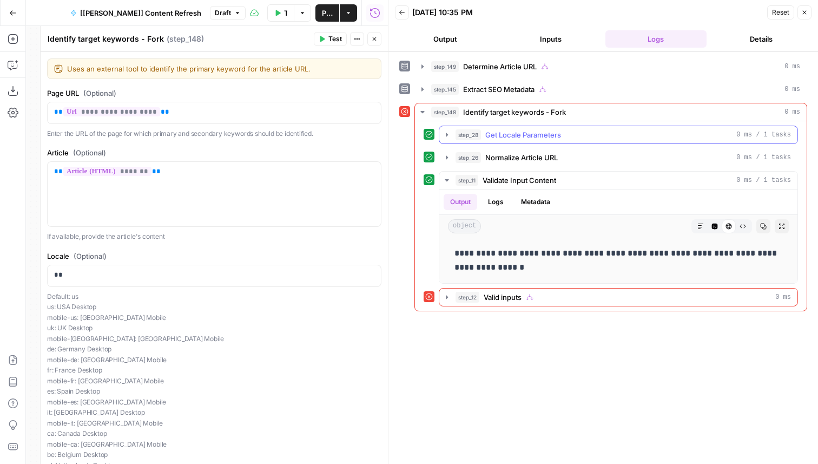
drag, startPoint x: 505, startPoint y: 128, endPoint x: 469, endPoint y: 109, distance: 40.7
click at [469, 109] on div "**********" at bounding box center [611, 207] width 393 height 208
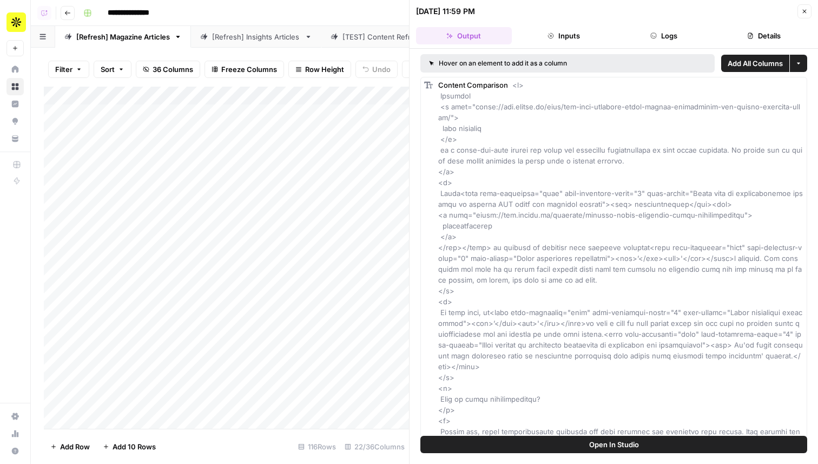
scroll to position [0, 255]
